Goal: Task Accomplishment & Management: Manage account settings

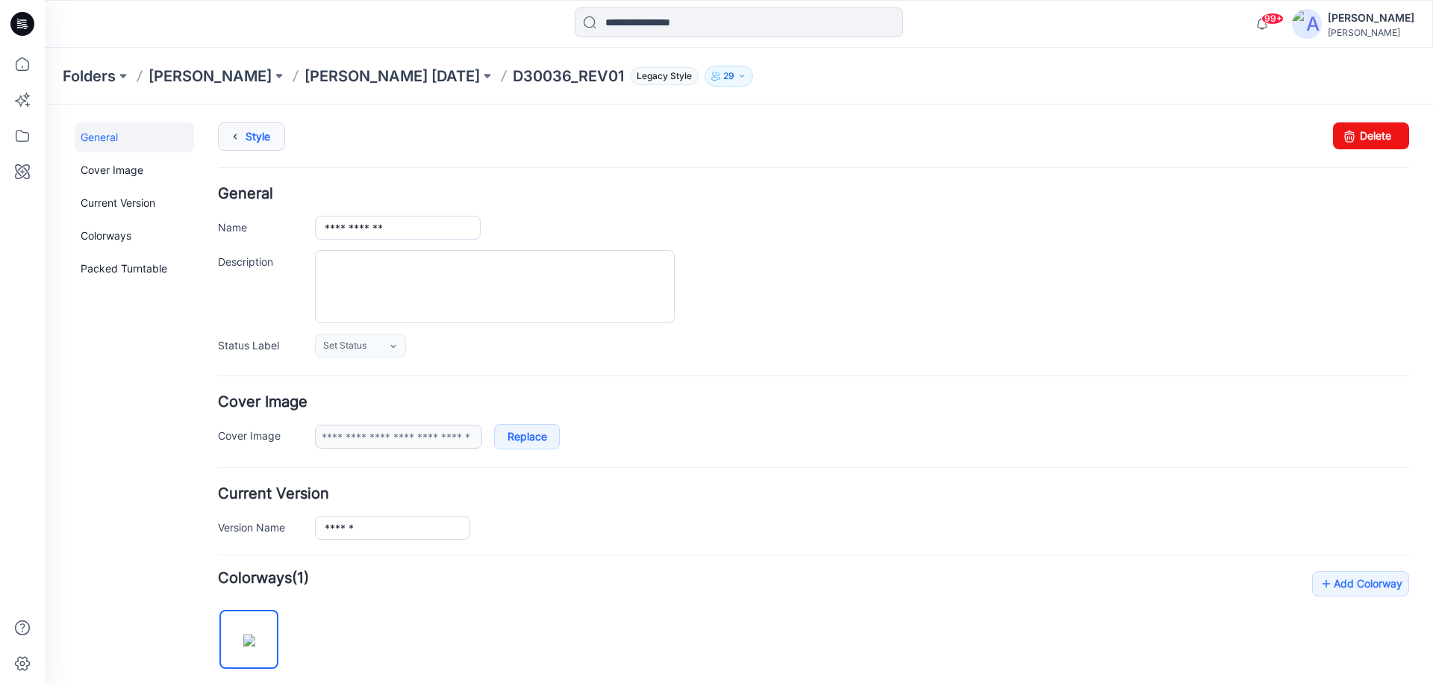
click at [240, 126] on icon at bounding box center [235, 136] width 21 height 27
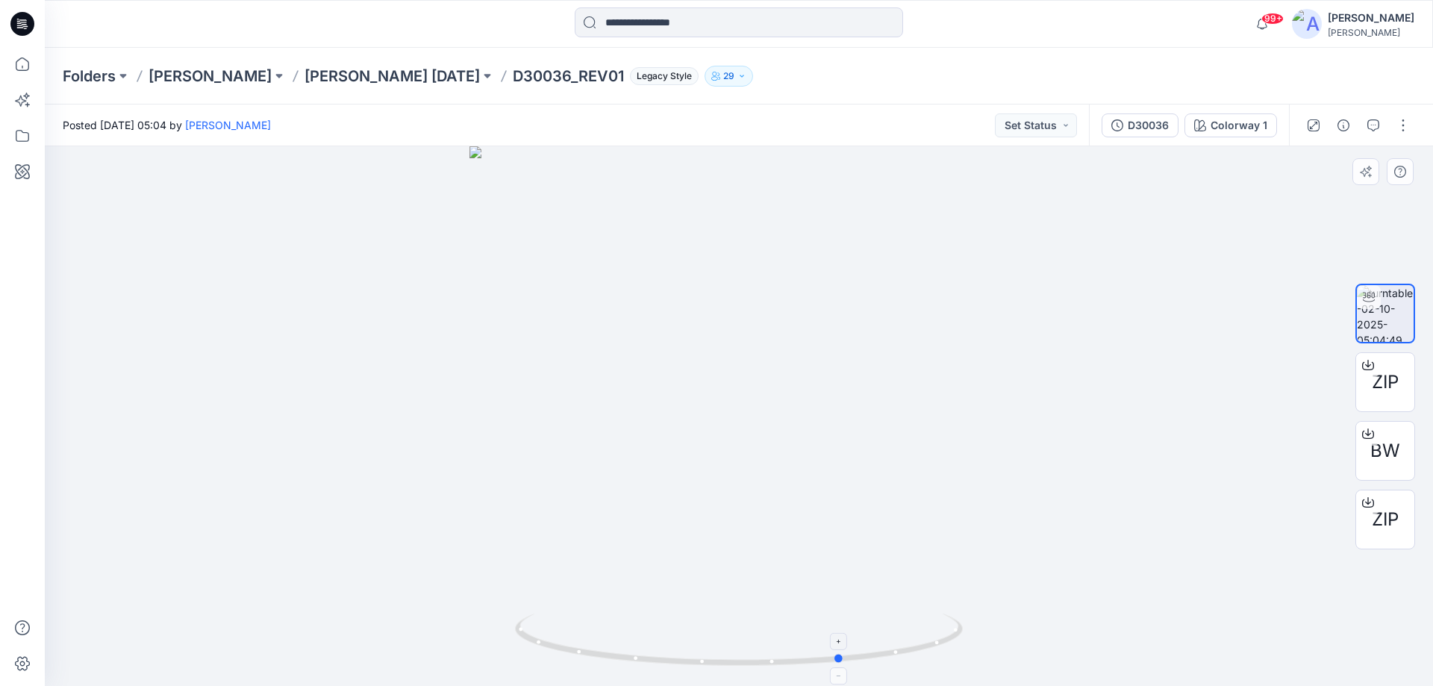
drag, startPoint x: 843, startPoint y: 665, endPoint x: 947, endPoint y: 656, distance: 104.1
click at [947, 656] on icon at bounding box center [741, 641] width 452 height 56
click at [24, 23] on icon at bounding box center [22, 24] width 24 height 24
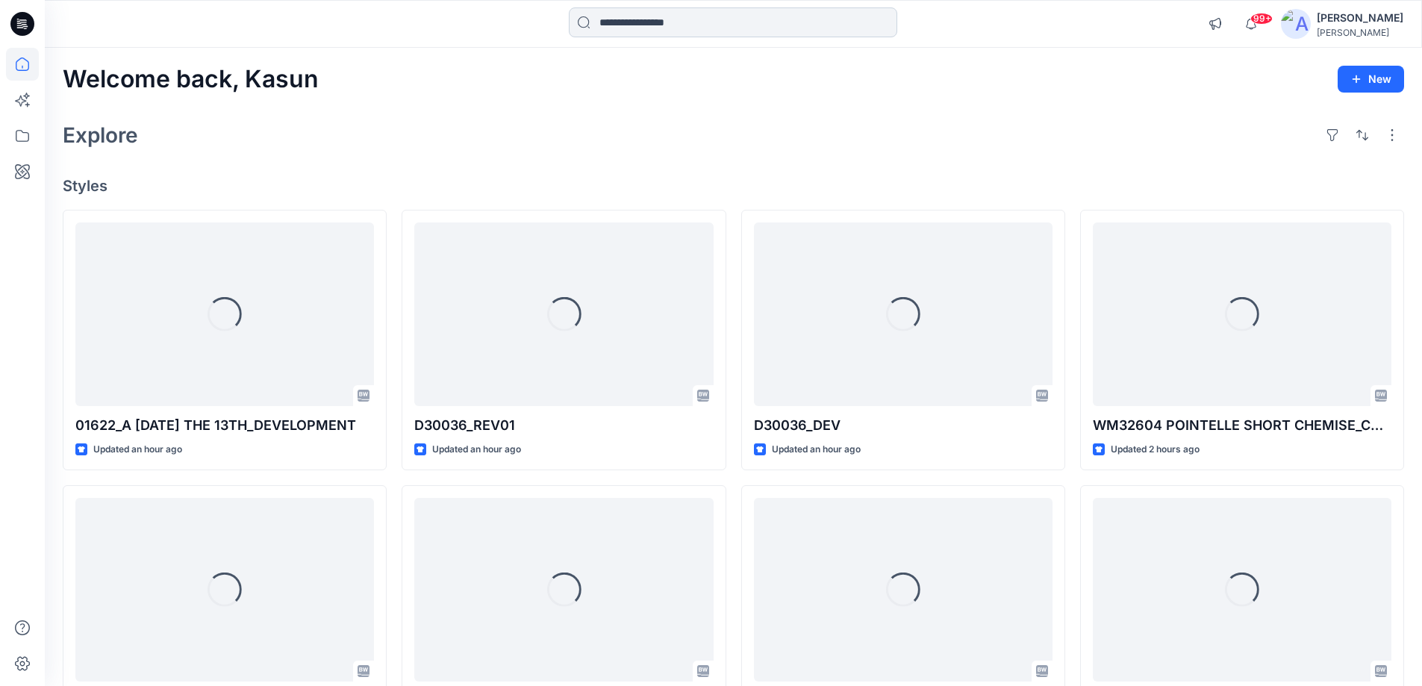
click at [637, 26] on input at bounding box center [733, 22] width 328 height 30
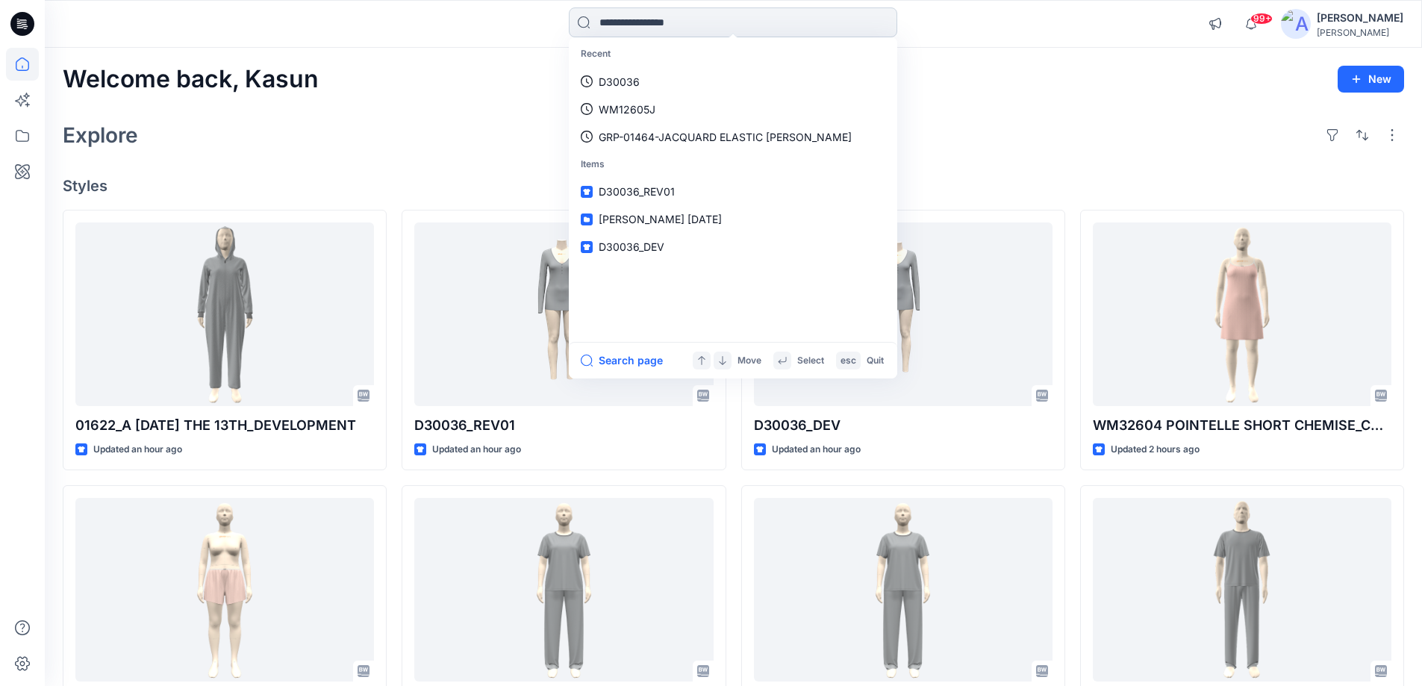
paste input "******"
type input "******"
click at [675, 137] on span "_REV01" at bounding box center [664, 137] width 36 height 13
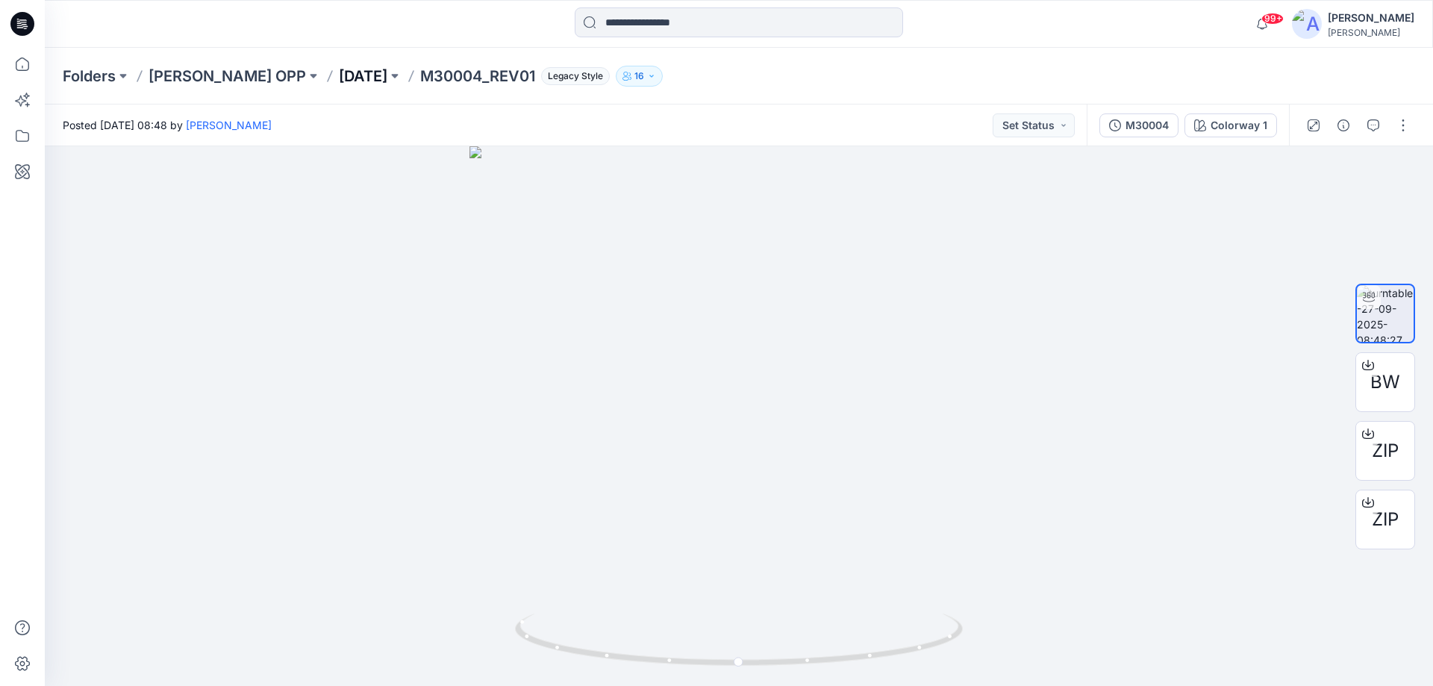
click at [339, 86] on p "Aug 25" at bounding box center [363, 76] width 49 height 21
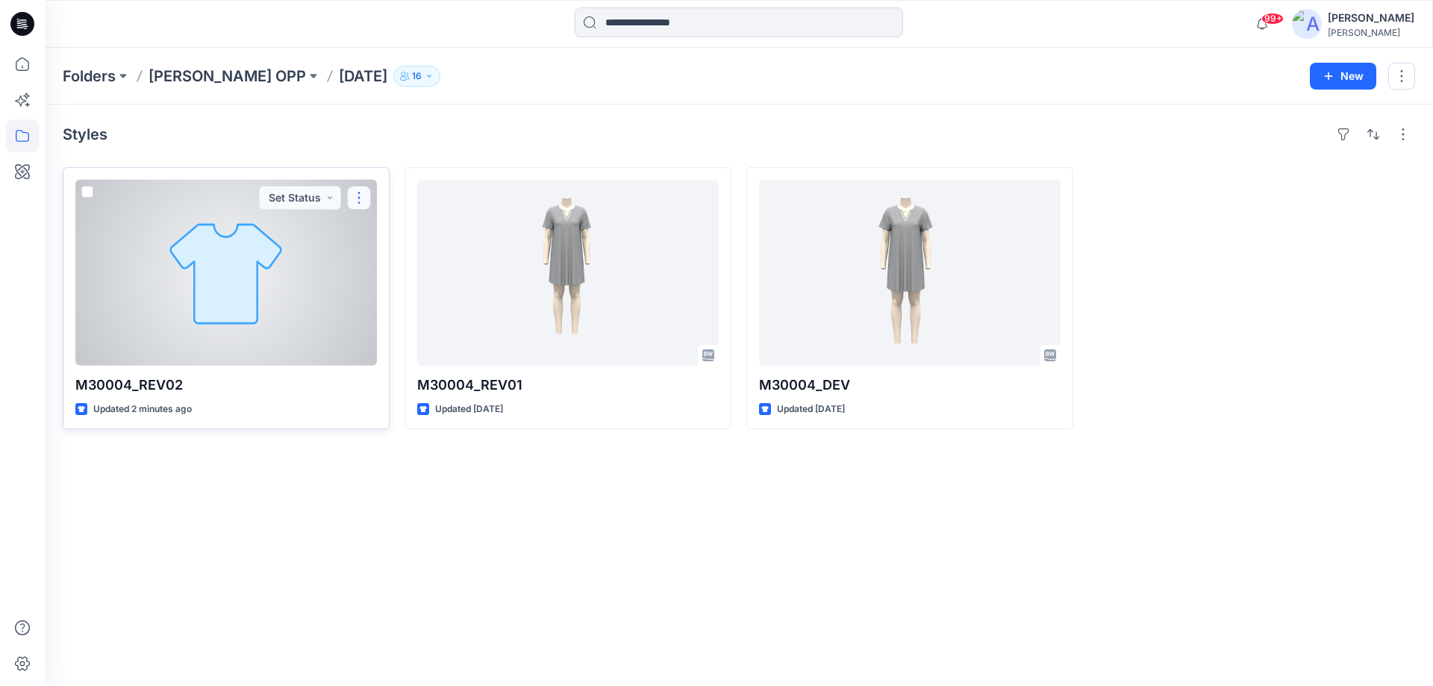
click at [363, 193] on button "button" at bounding box center [359, 198] width 24 height 24
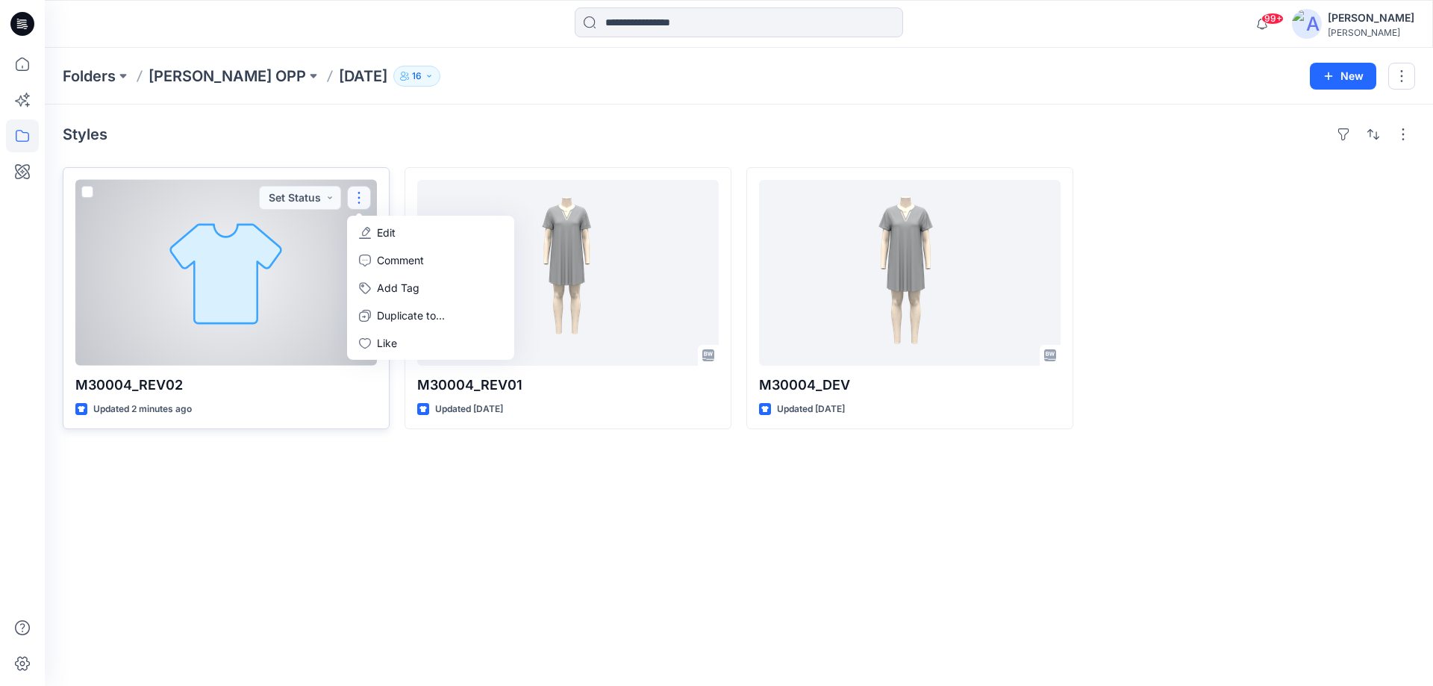
click at [388, 230] on p "Edit" at bounding box center [386, 233] width 19 height 16
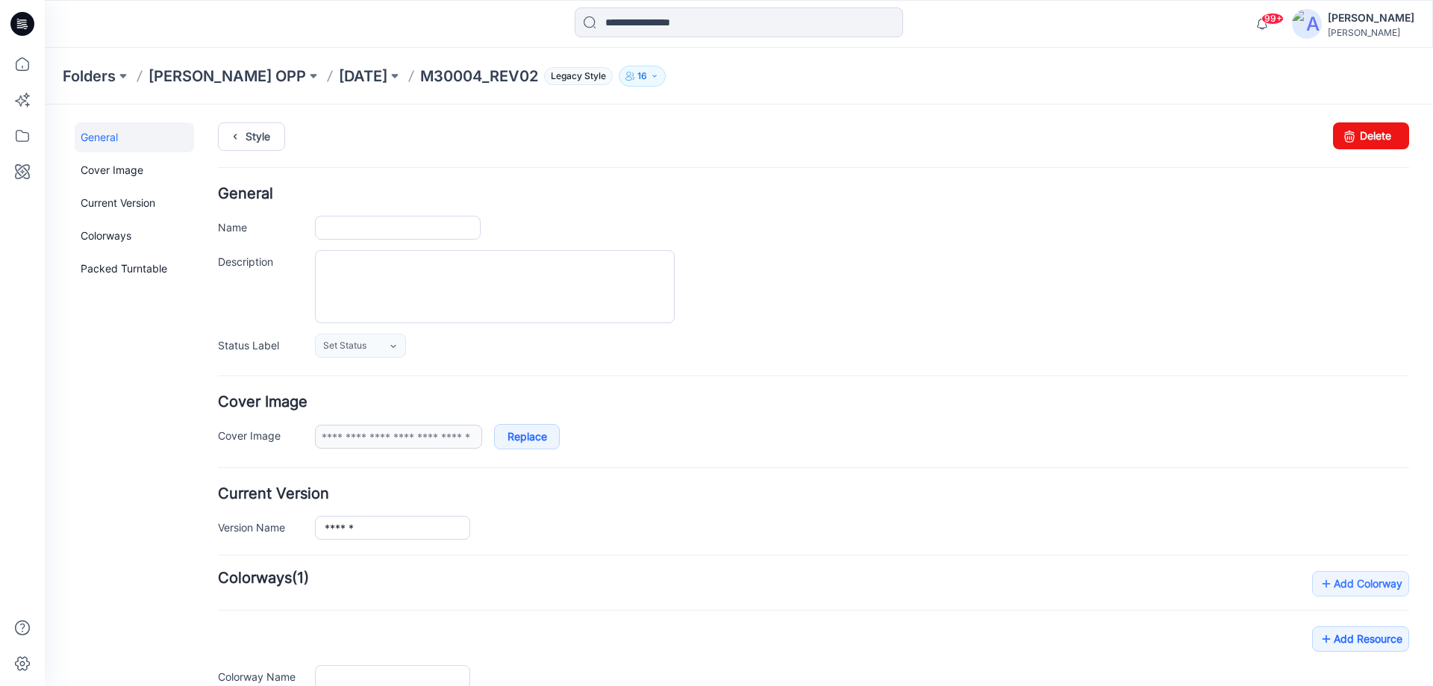
type input "**********"
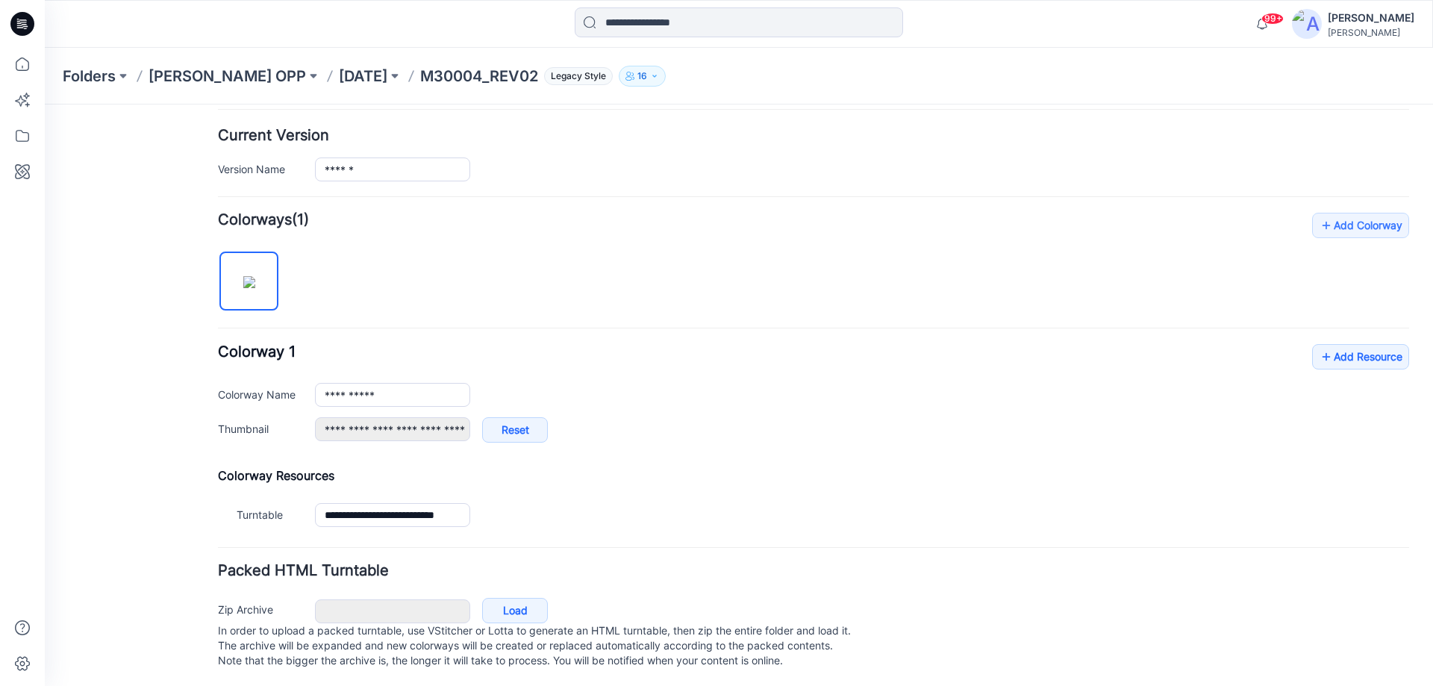
scroll to position [373, 0]
click at [1352, 342] on link "Add Resource" at bounding box center [1360, 354] width 97 height 25
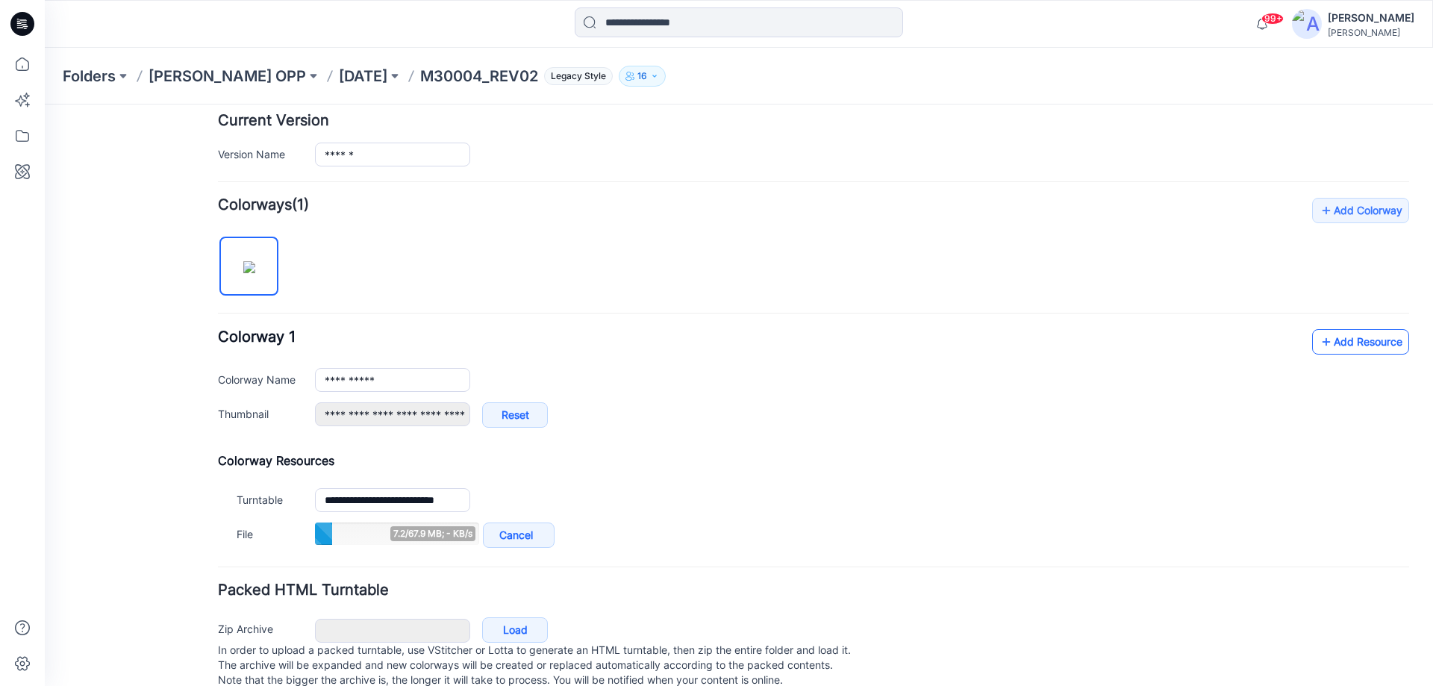
click at [1322, 343] on link "Add Resource" at bounding box center [1360, 341] width 97 height 25
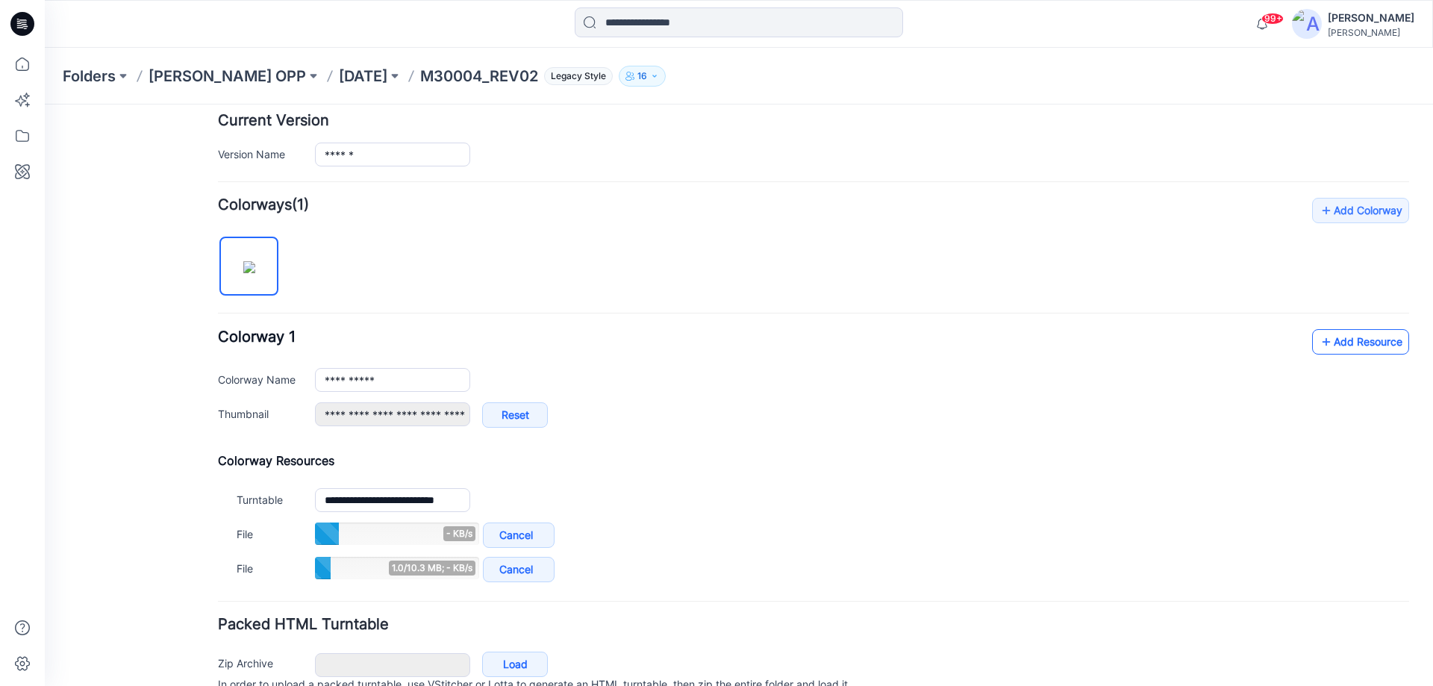
click at [1325, 332] on link "Add Resource" at bounding box center [1360, 341] width 97 height 25
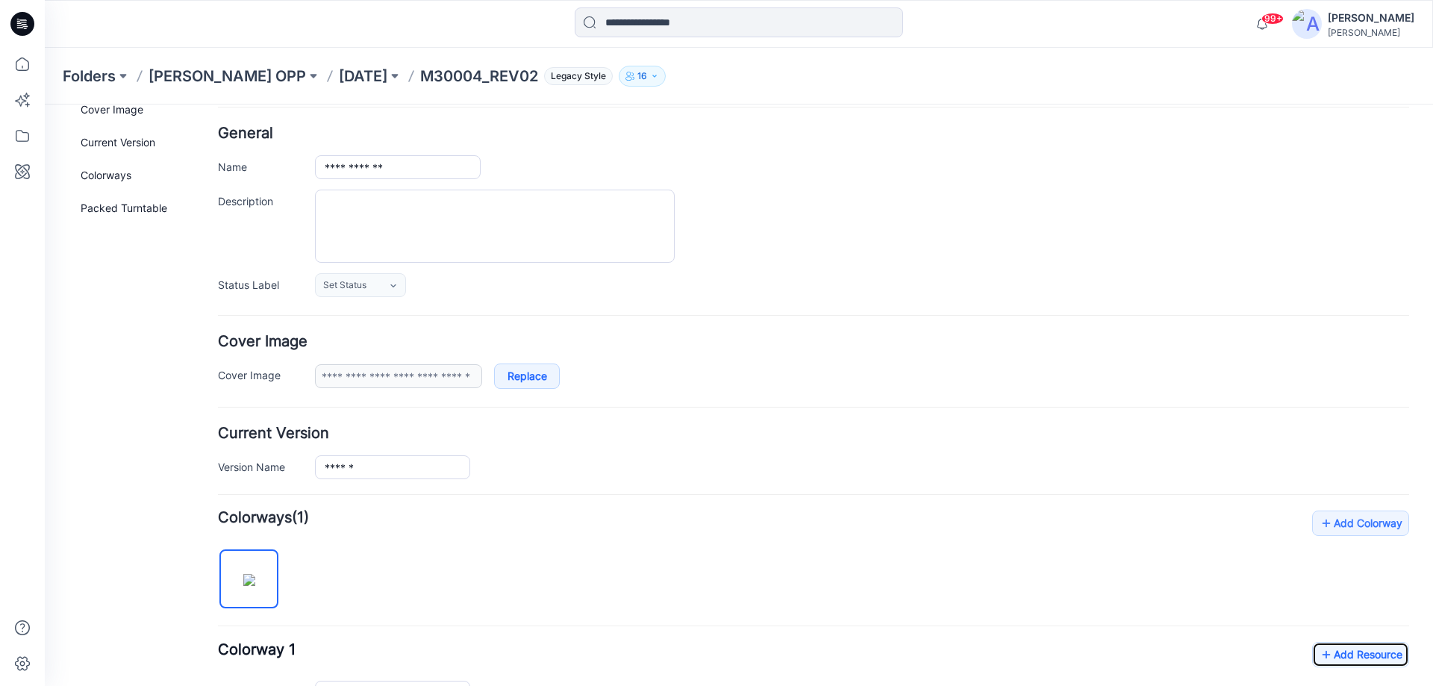
scroll to position [0, 0]
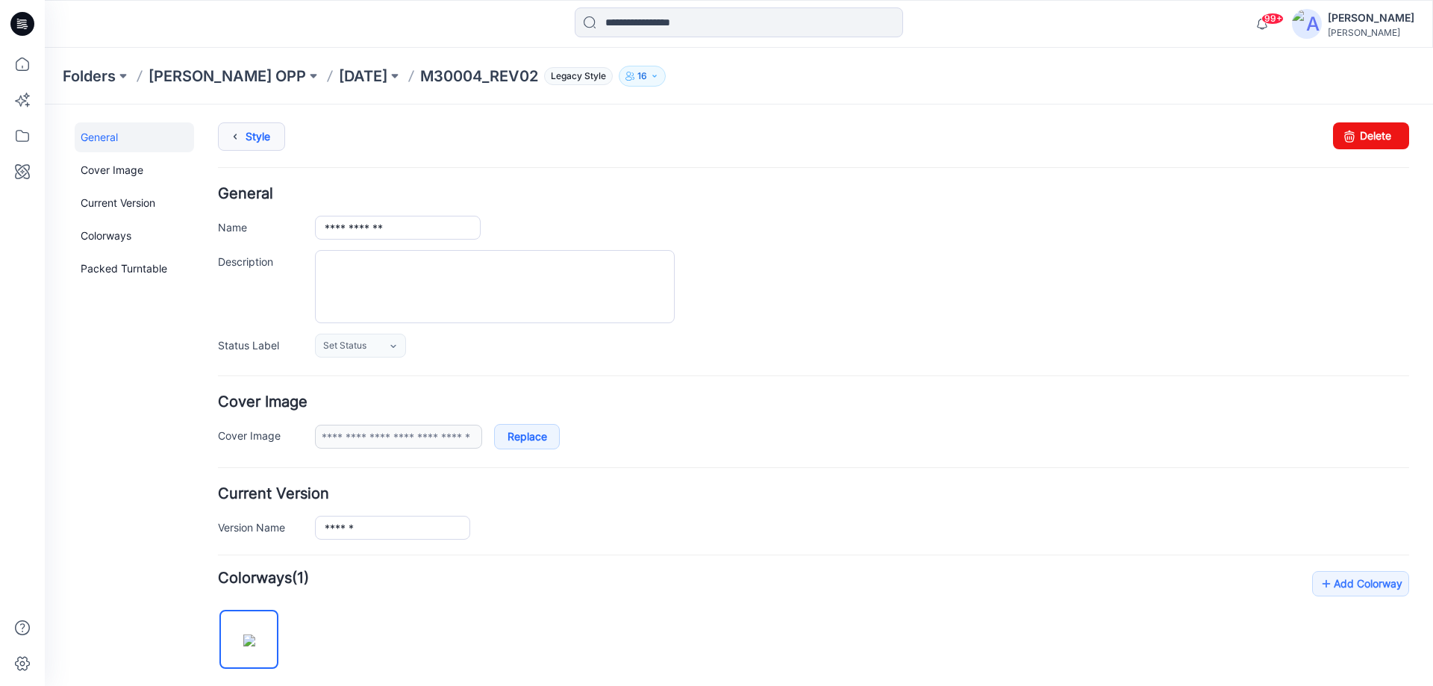
click at [281, 141] on link "Style" at bounding box center [251, 136] width 67 height 28
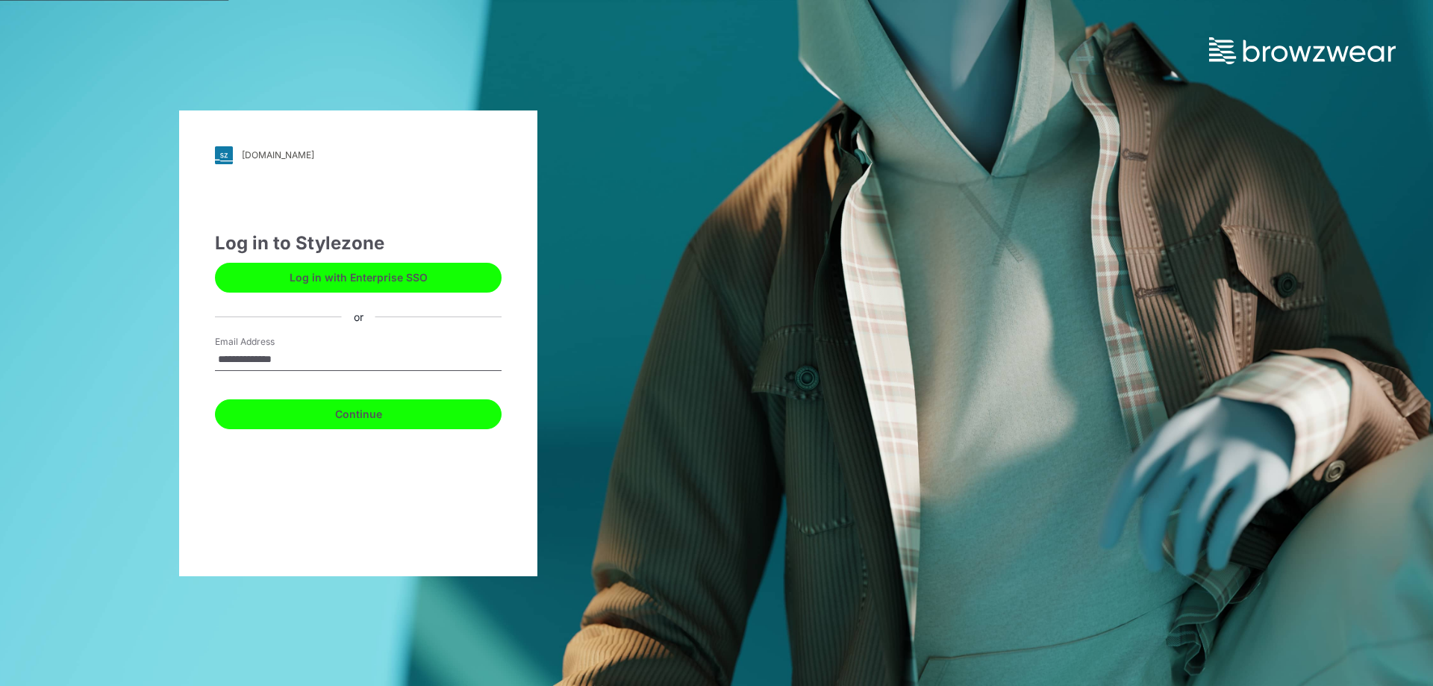
click at [284, 407] on button "Continue" at bounding box center [358, 414] width 287 height 30
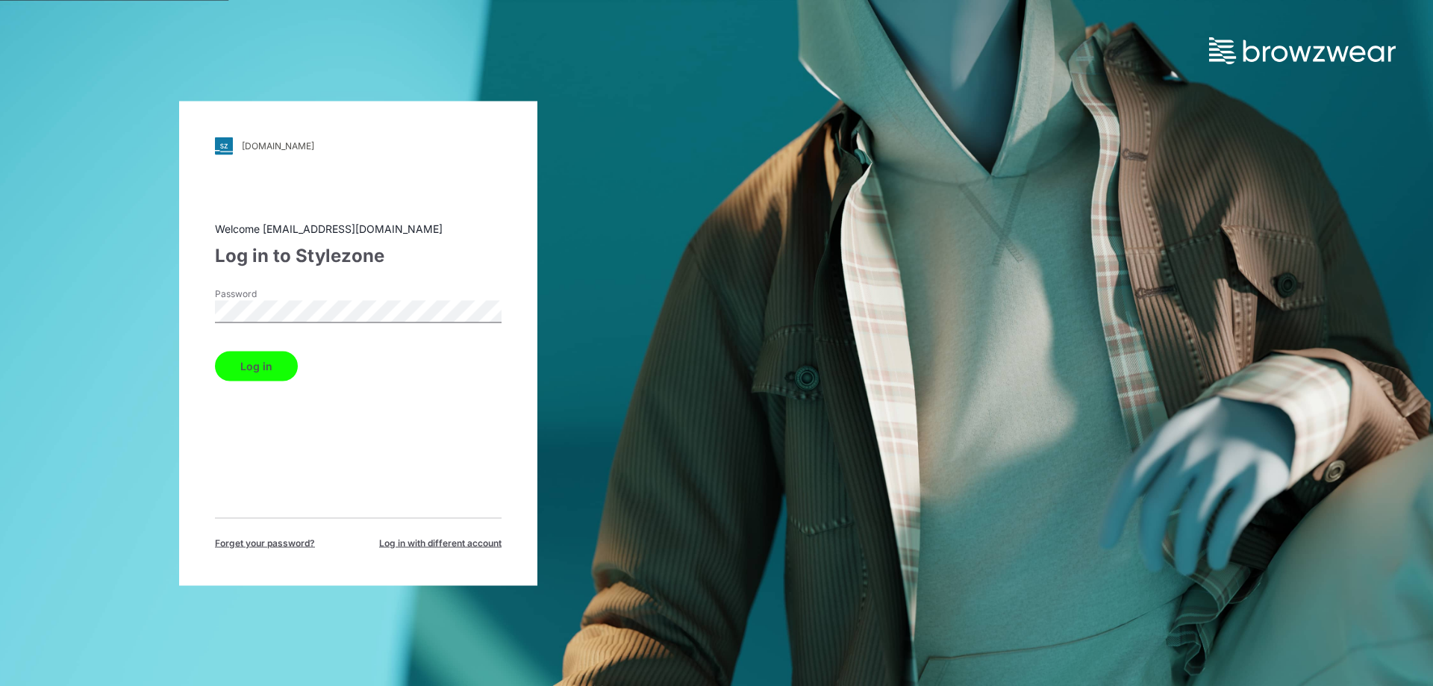
click at [254, 360] on button "Log in" at bounding box center [256, 366] width 83 height 30
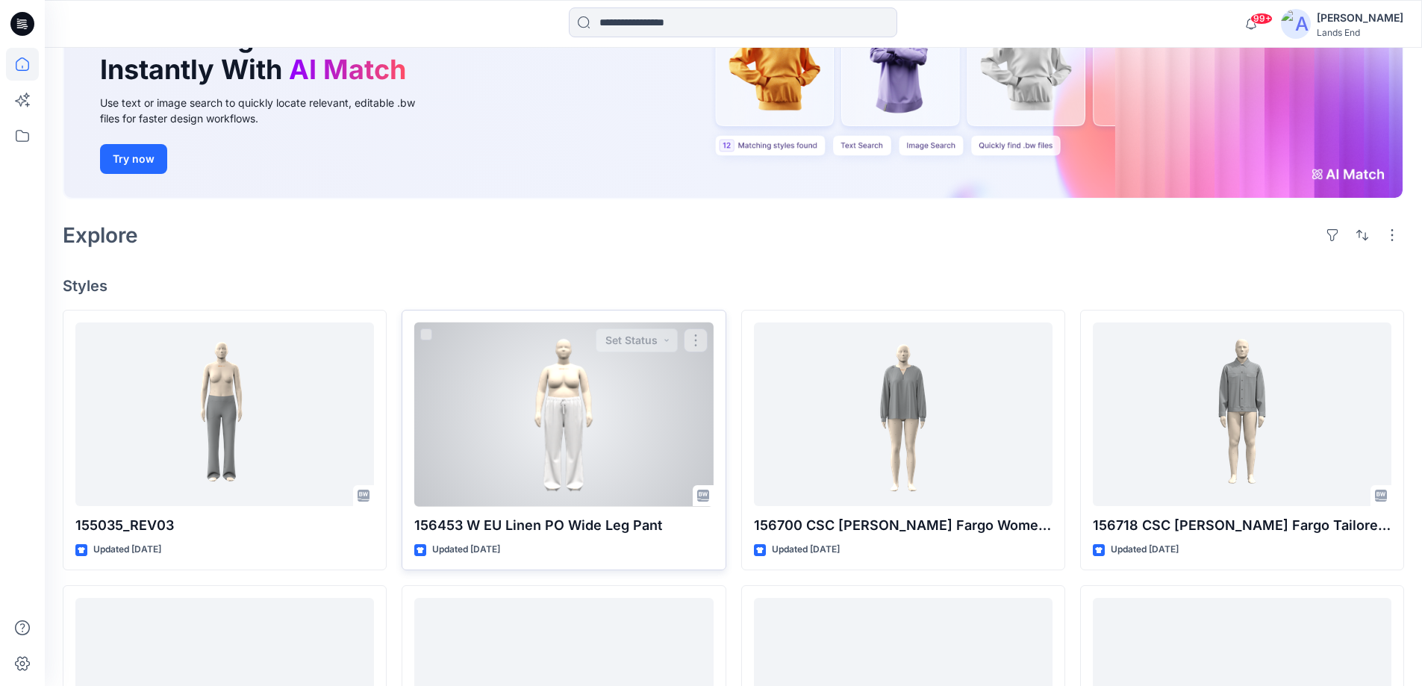
scroll to position [373, 0]
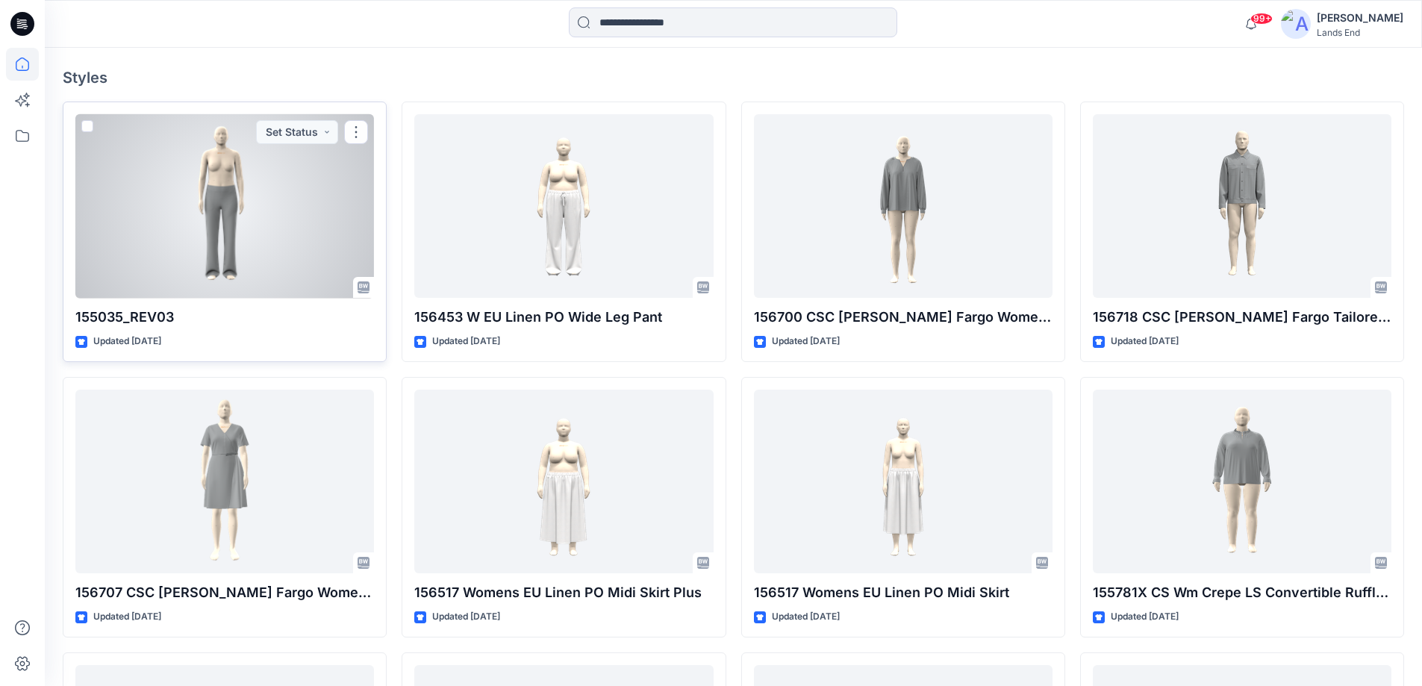
click at [279, 232] on div at bounding box center [224, 206] width 299 height 184
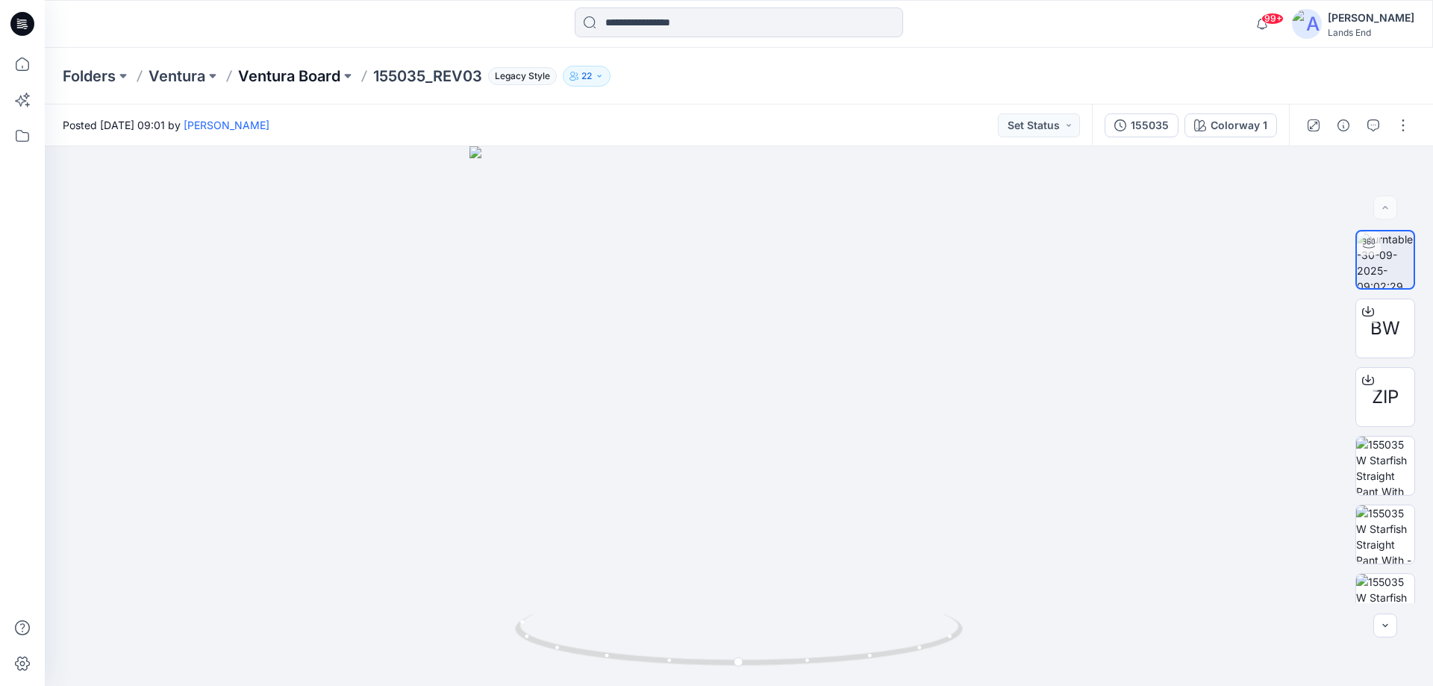
click at [306, 71] on p "Ventura Board" at bounding box center [289, 76] width 102 height 21
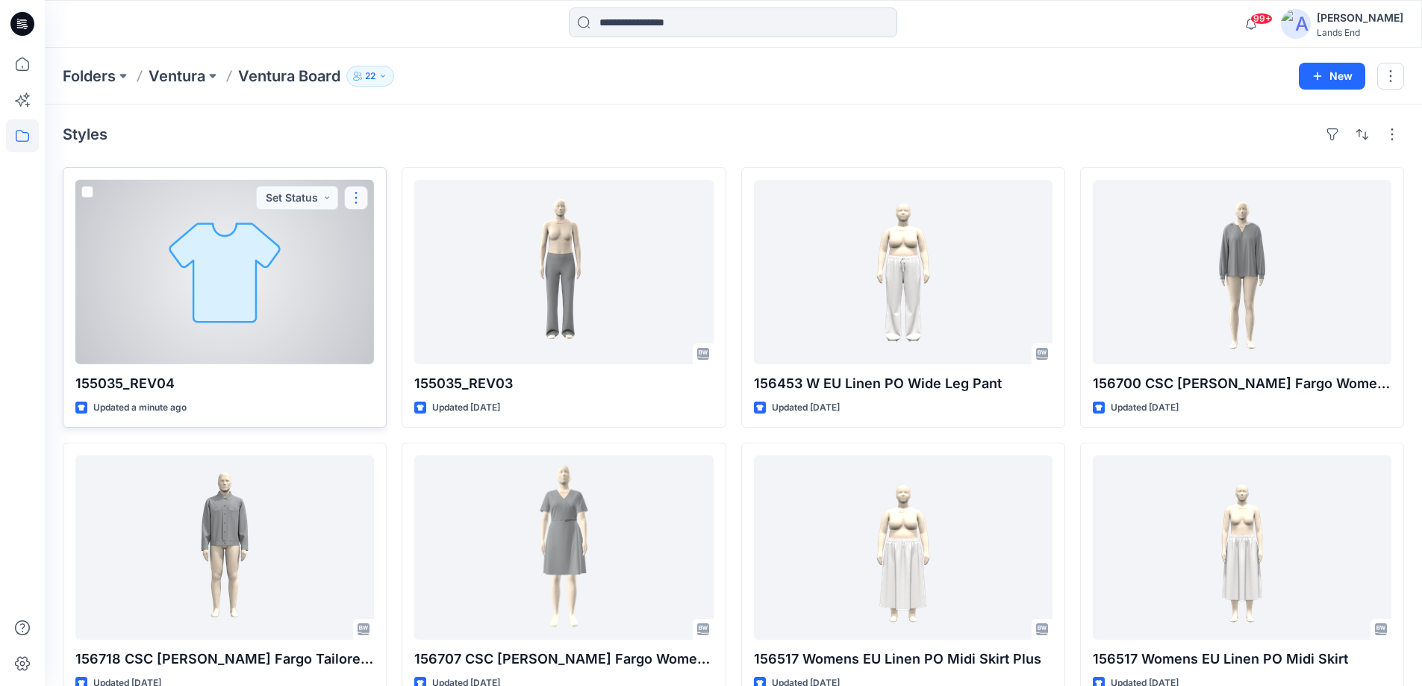
click at [352, 201] on button "button" at bounding box center [356, 198] width 24 height 24
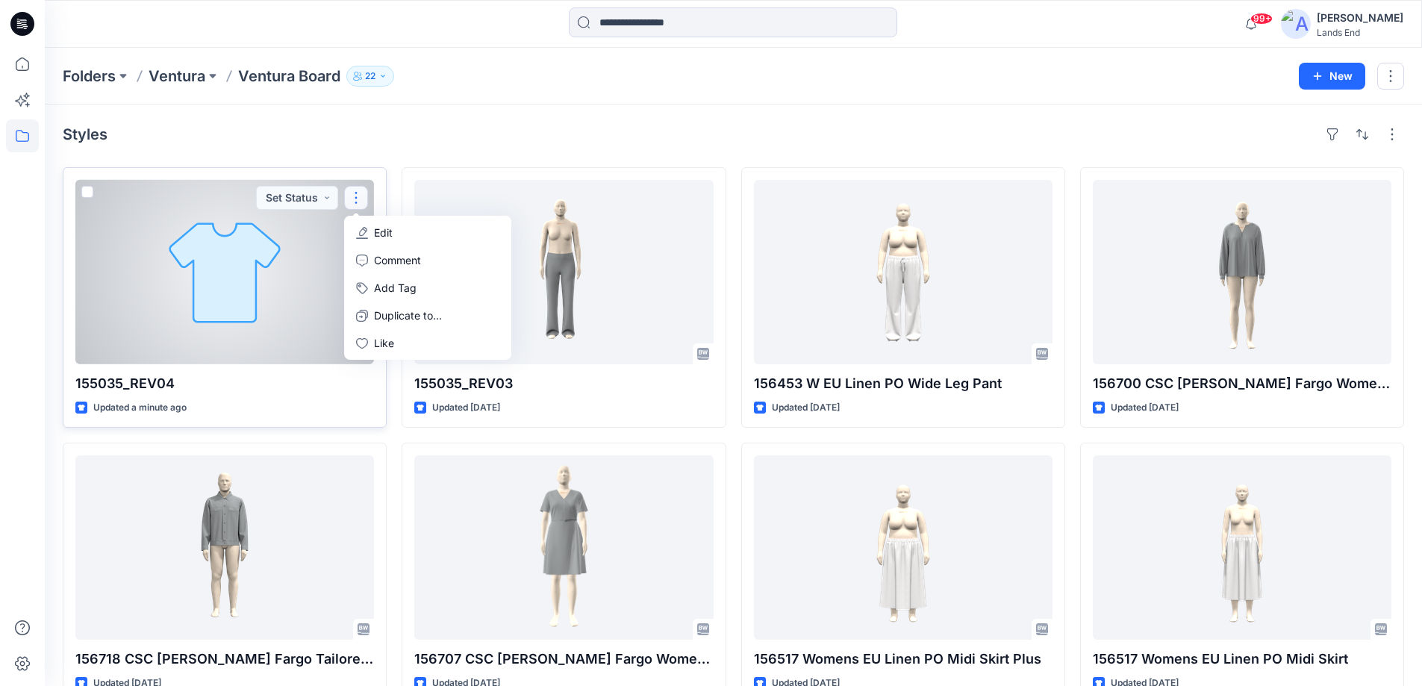
click at [381, 233] on p "Edit" at bounding box center [383, 233] width 19 height 16
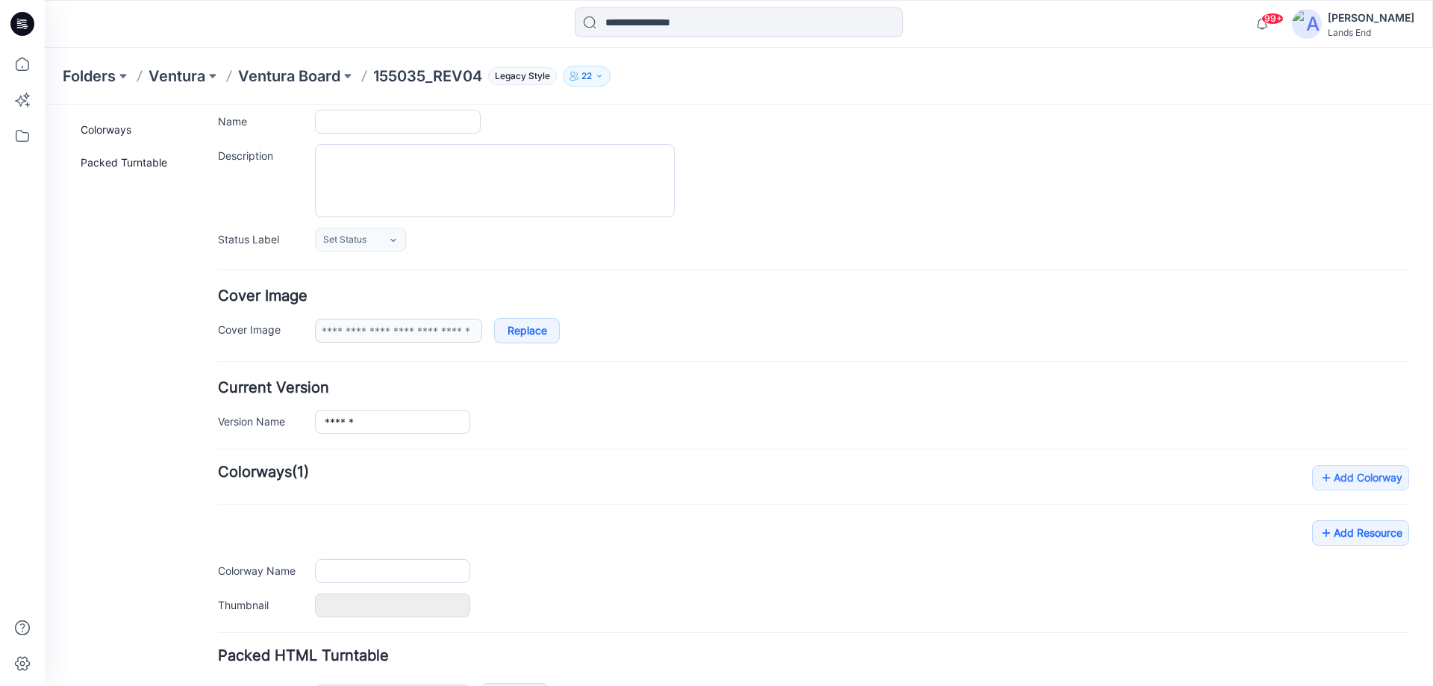
scroll to position [208, 0]
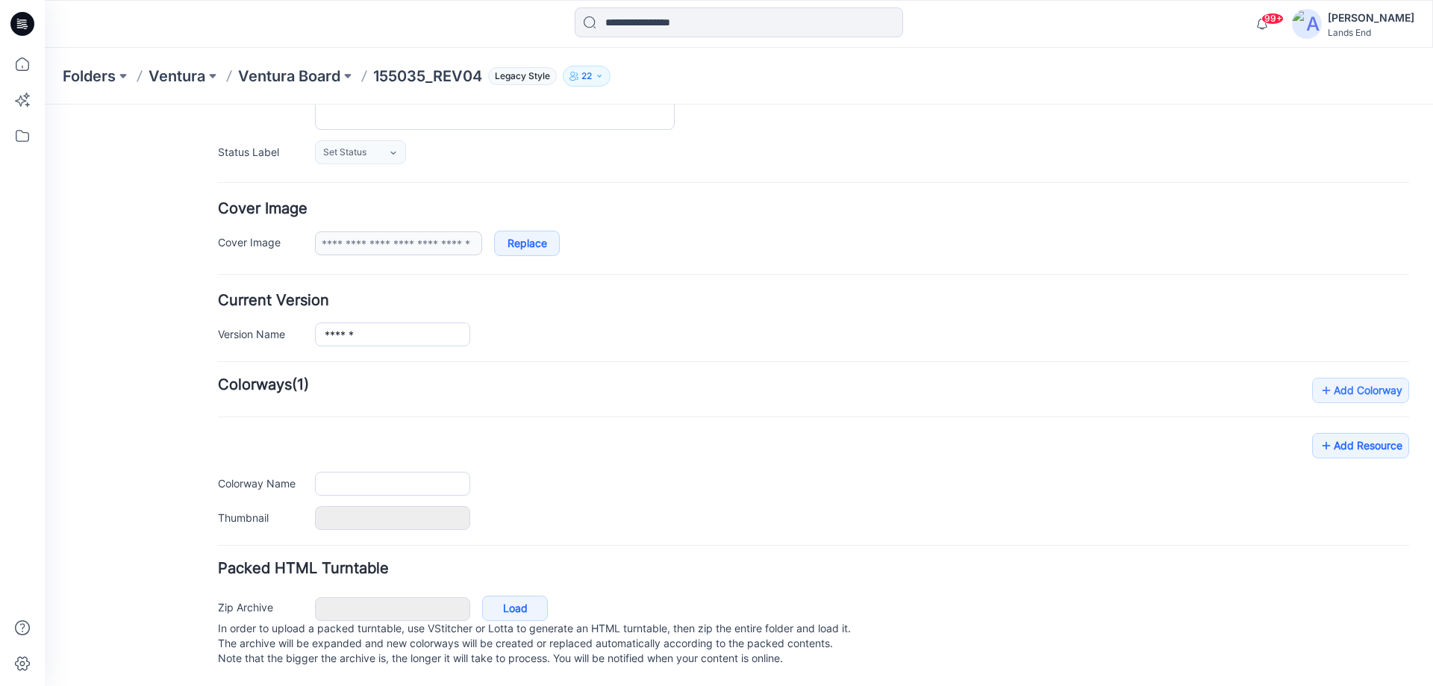
type input "**********"
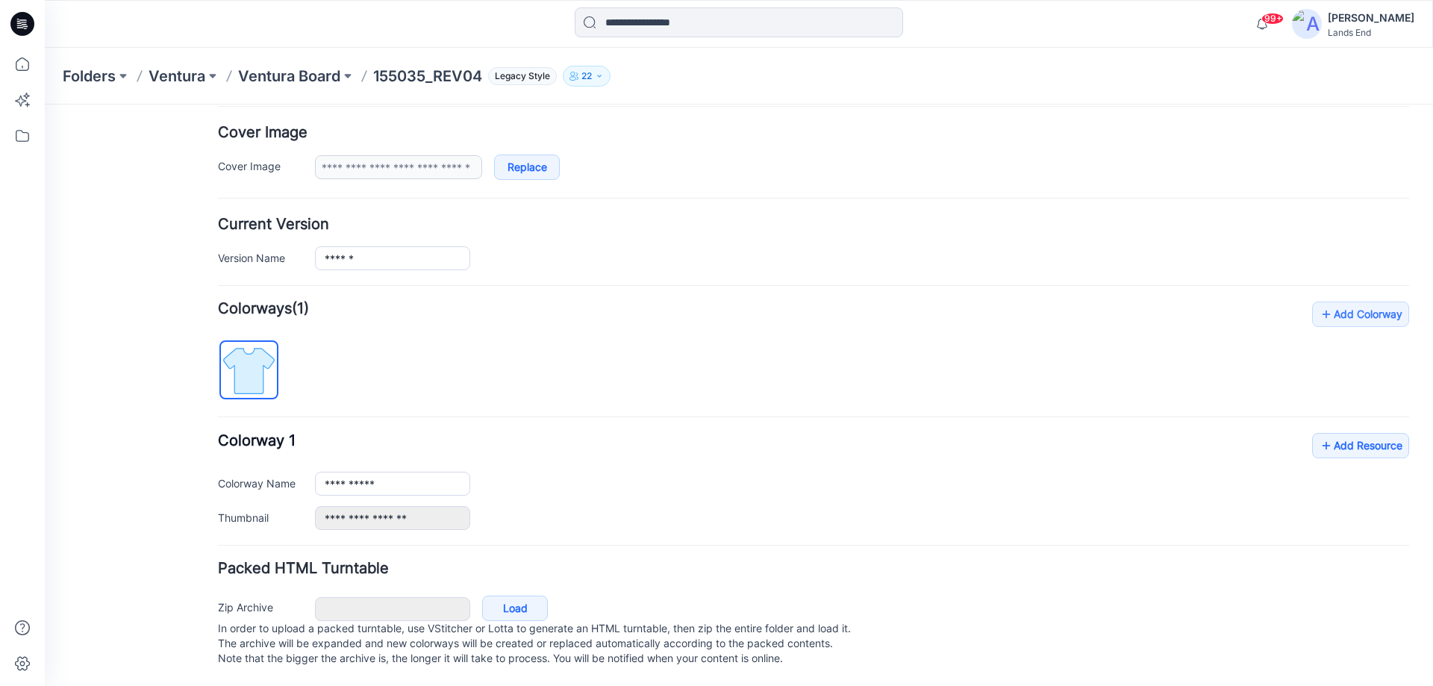
scroll to position [284, 0]
click at [1335, 434] on link "Add Resource" at bounding box center [1360, 445] width 97 height 25
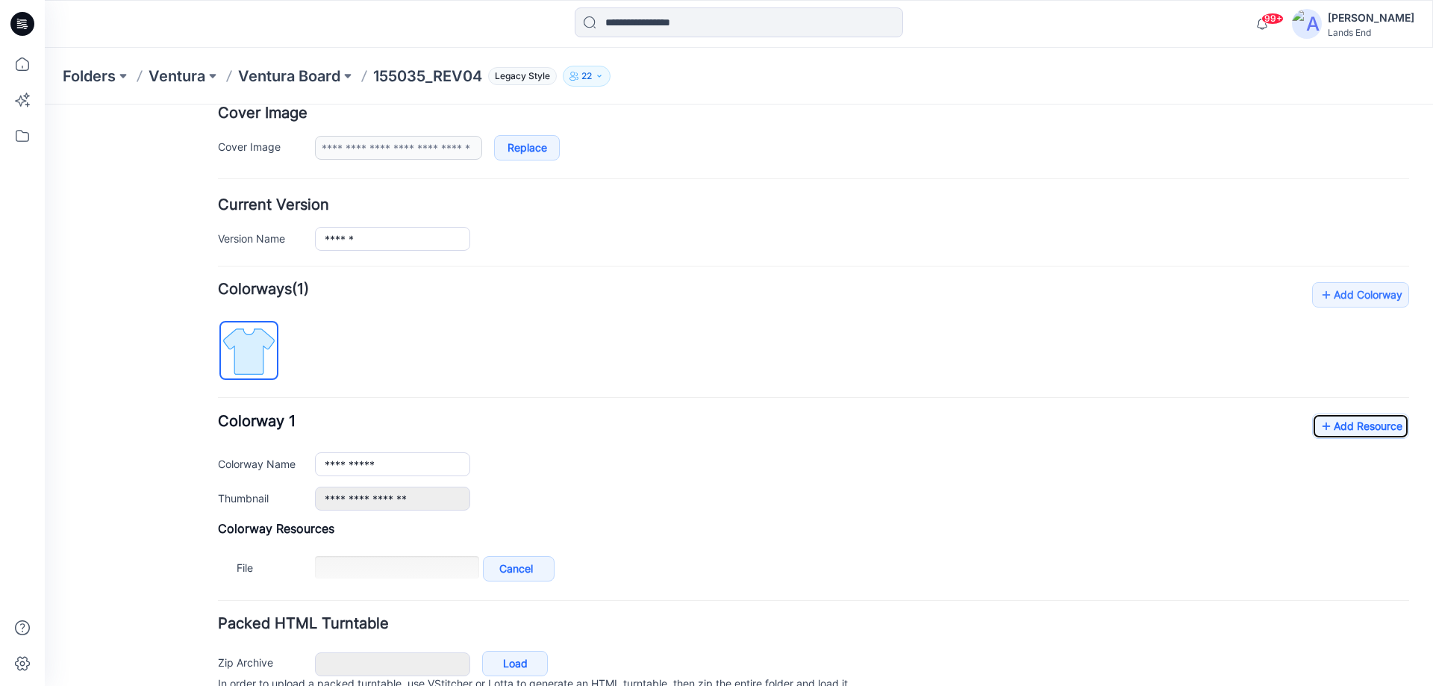
scroll to position [359, 0]
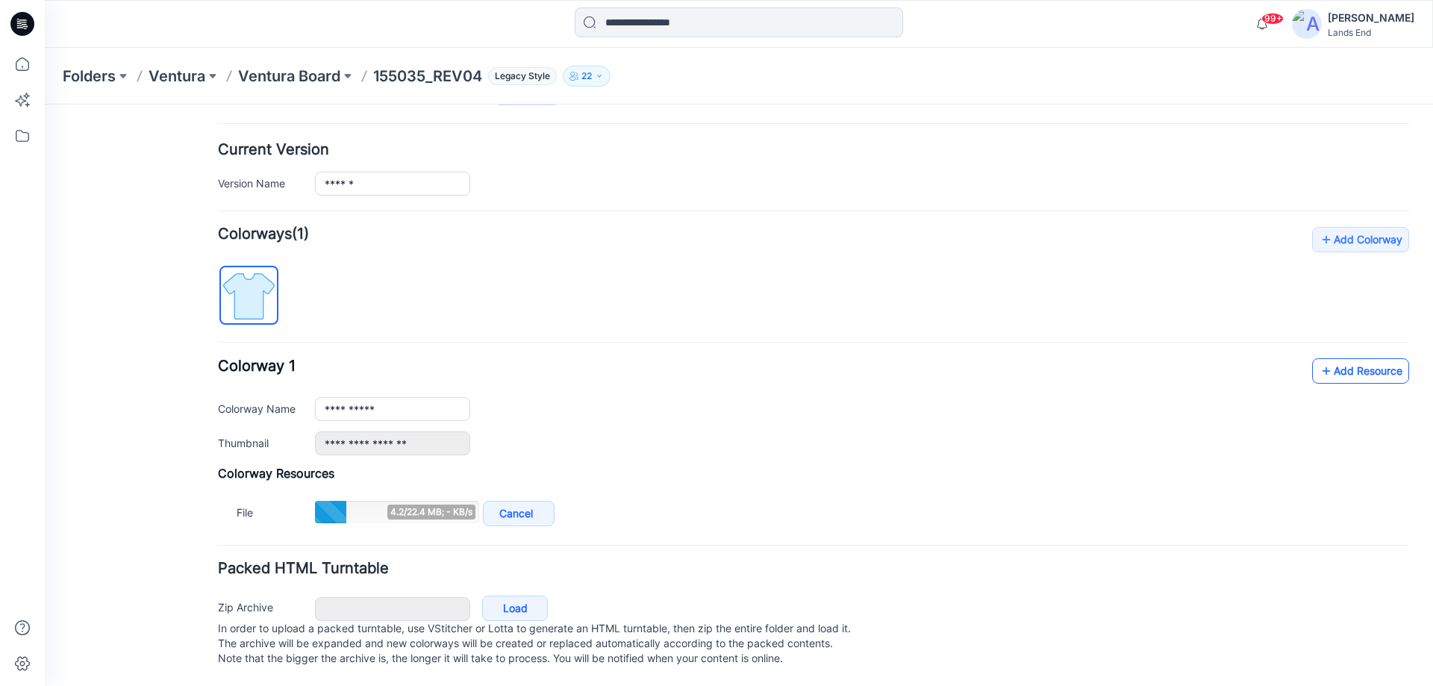
click at [1325, 358] on link "Add Resource" at bounding box center [1360, 370] width 97 height 25
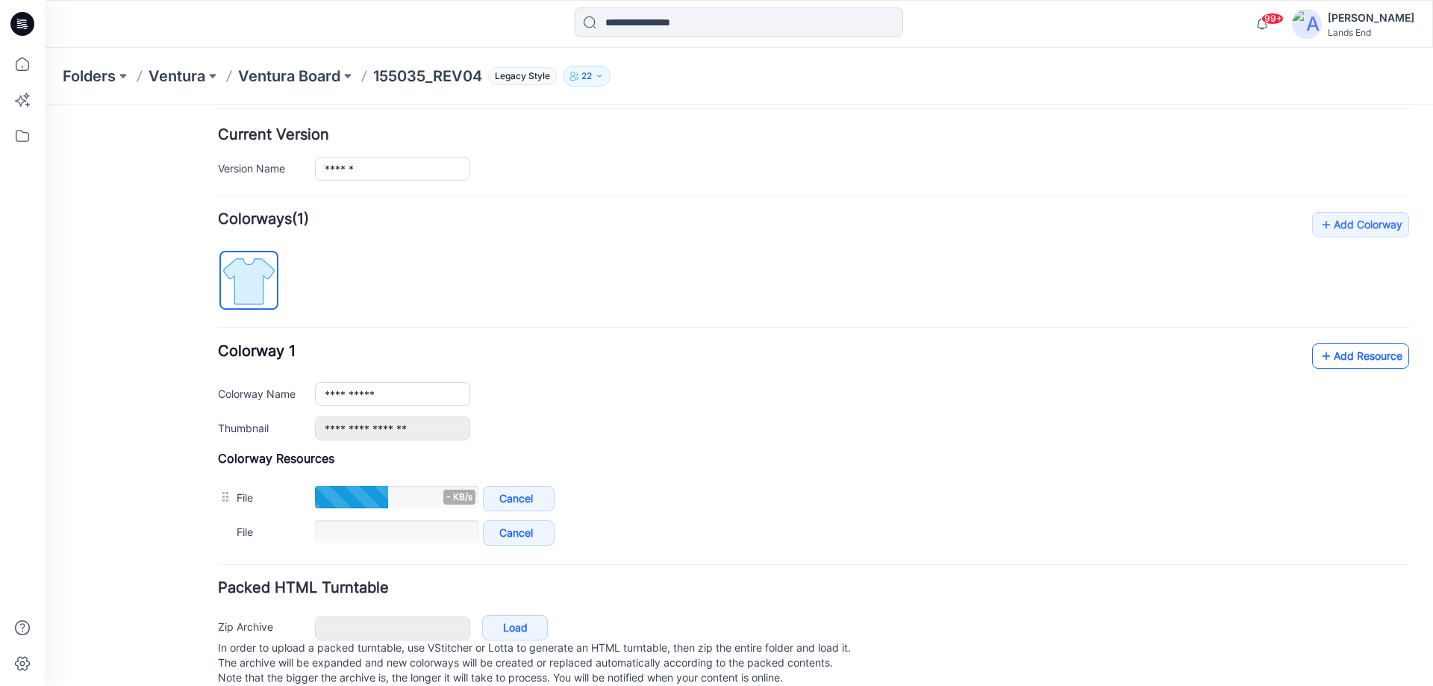
click at [1348, 348] on link "Add Resource" at bounding box center [1360, 355] width 97 height 25
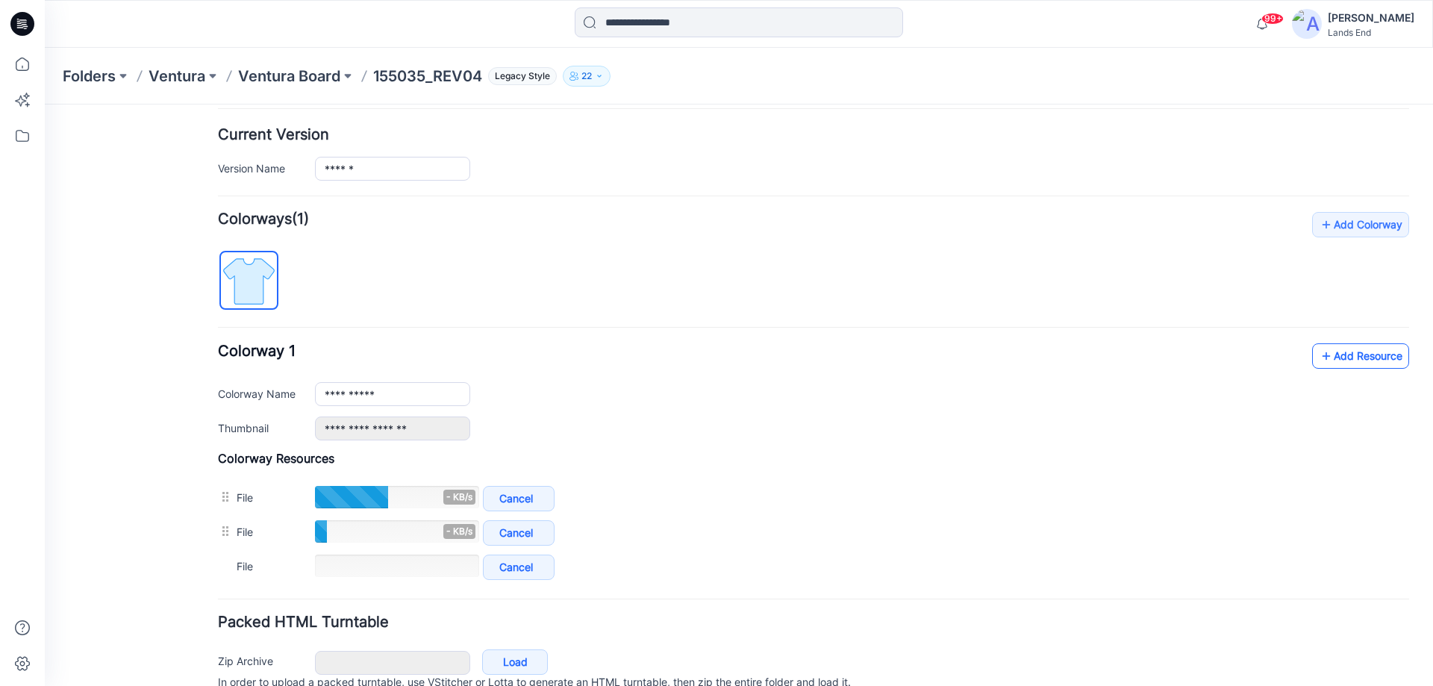
click at [1324, 355] on link "Add Resource" at bounding box center [1360, 355] width 97 height 25
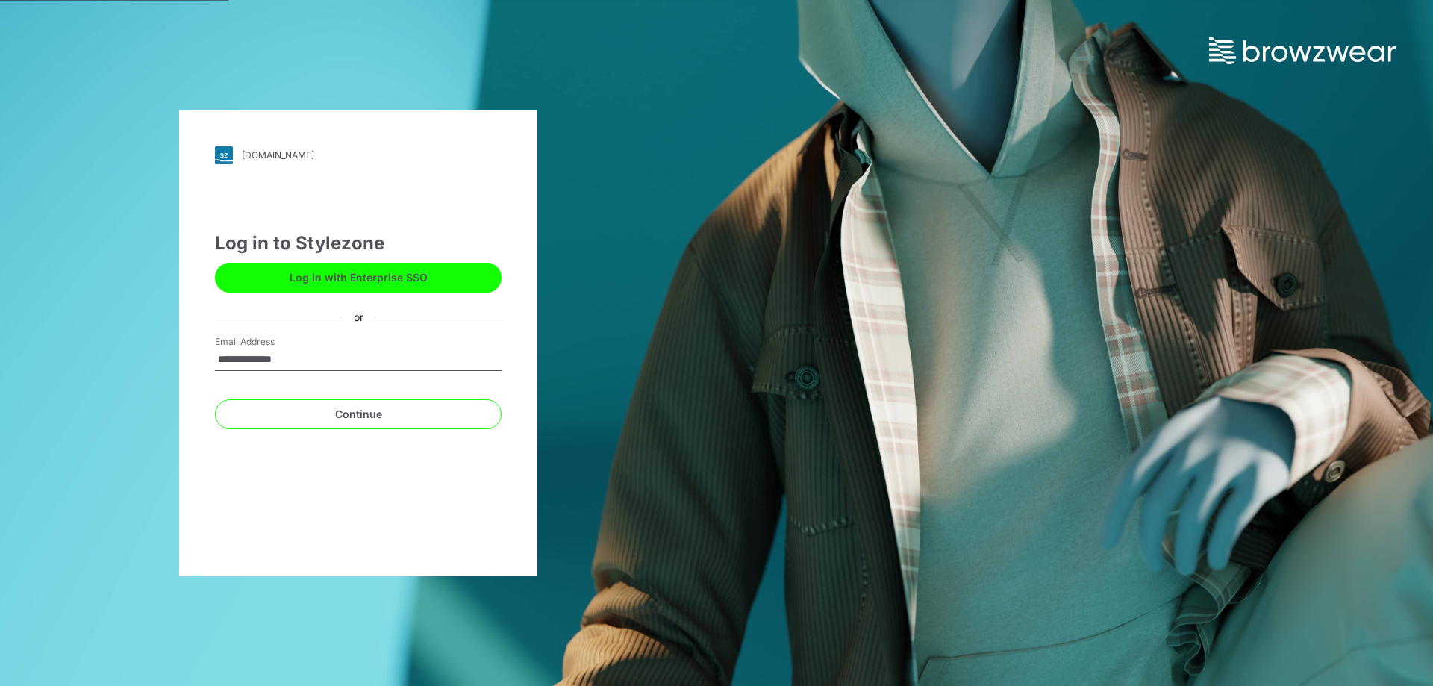
drag, startPoint x: 251, startPoint y: 362, endPoint x: 185, endPoint y: 362, distance: 65.7
click at [185, 362] on div "**********" at bounding box center [358, 343] width 358 height 466
type input "**********"
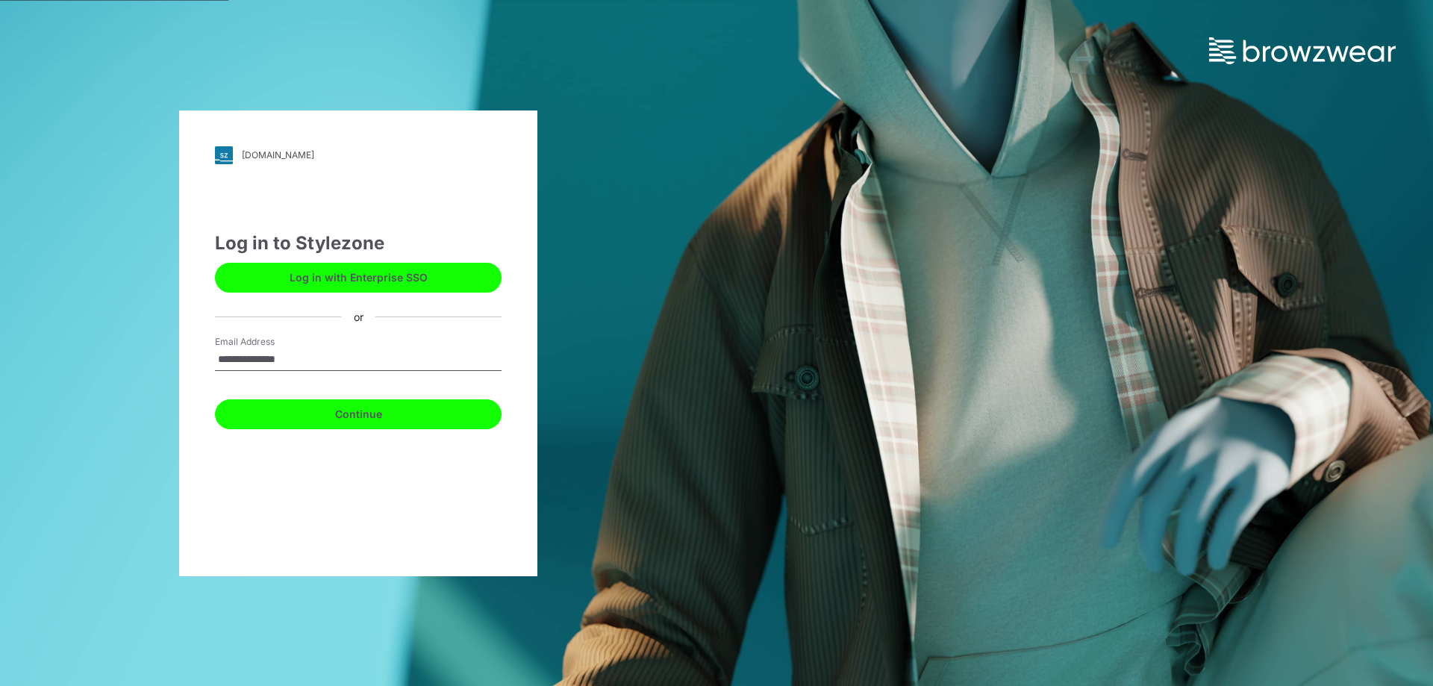
click at [304, 411] on button "Continue" at bounding box center [358, 414] width 287 height 30
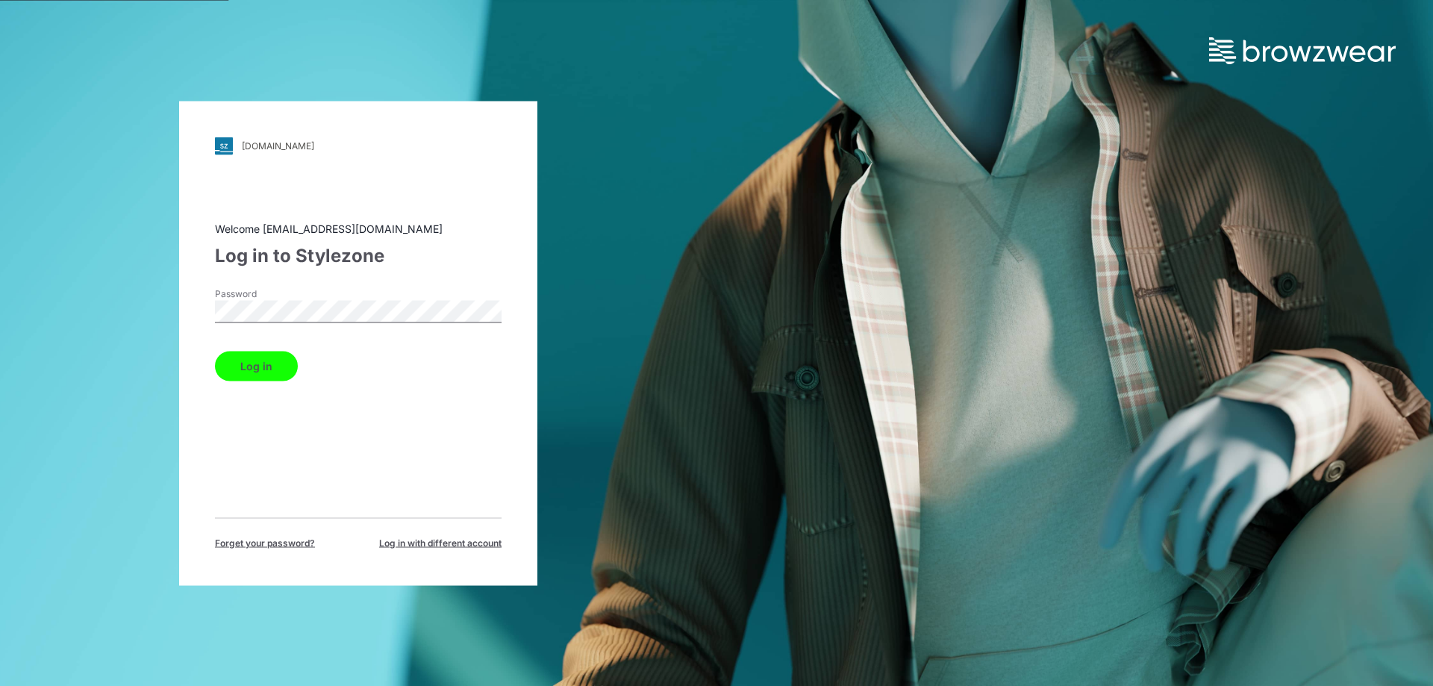
click at [215, 351] on button "Log in" at bounding box center [256, 366] width 83 height 30
